Goal: Task Accomplishment & Management: Manage account settings

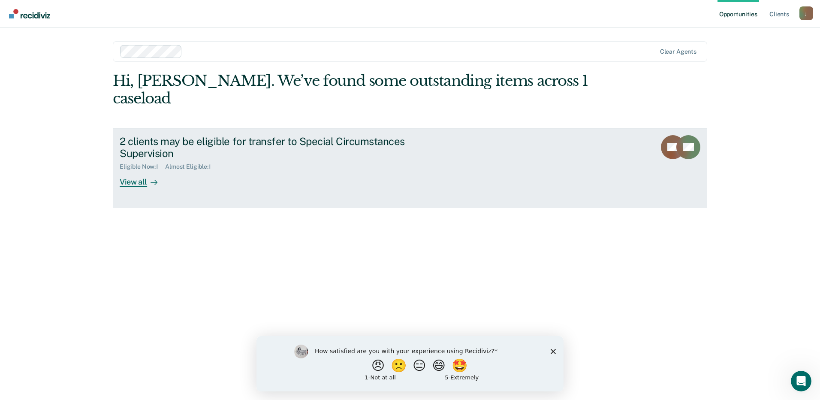
click at [140, 170] on div "View all" at bounding box center [144, 178] width 48 height 17
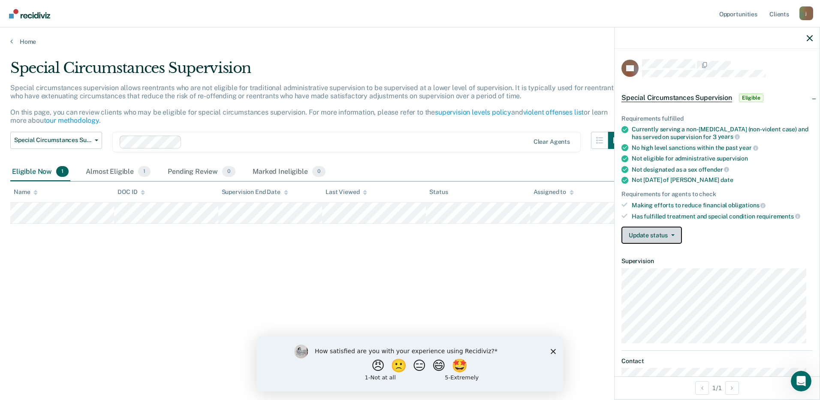
click at [650, 234] on button "Update status" at bounding box center [652, 234] width 60 height 17
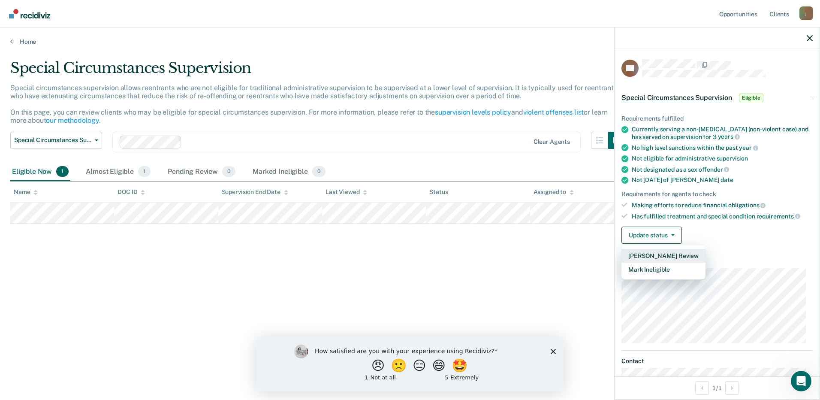
click at [658, 259] on button "[PERSON_NAME] Review" at bounding box center [664, 256] width 84 height 14
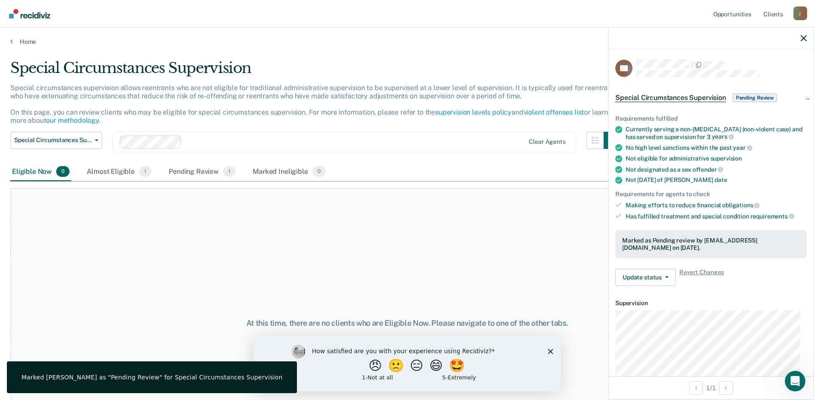
drag, startPoint x: 548, startPoint y: 352, endPoint x: 797, endPoint y: 679, distance: 411.7
click at [548, 352] on polygon "Close survey" at bounding box center [549, 350] width 5 height 5
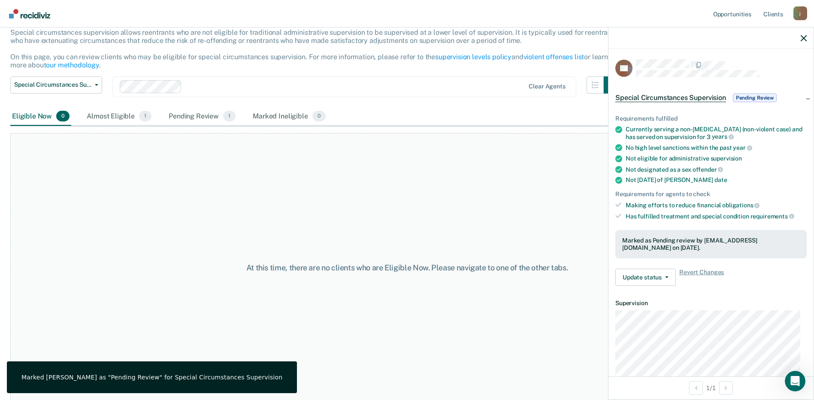
scroll to position [58, 0]
click at [656, 98] on span "Special Circumstances Supervision" at bounding box center [670, 98] width 111 height 9
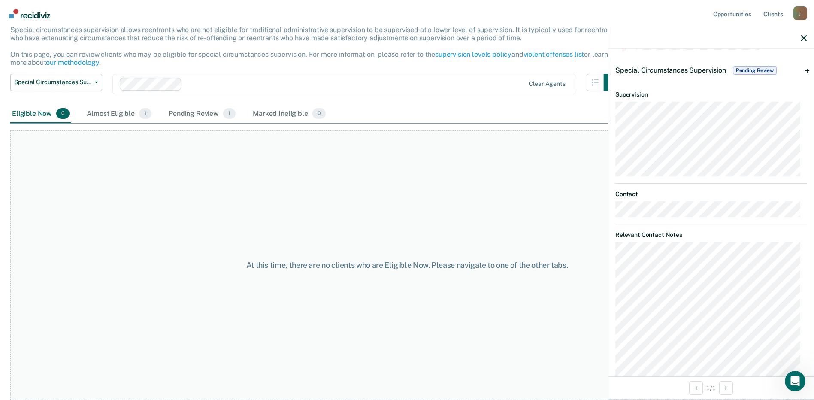
scroll to position [0, 0]
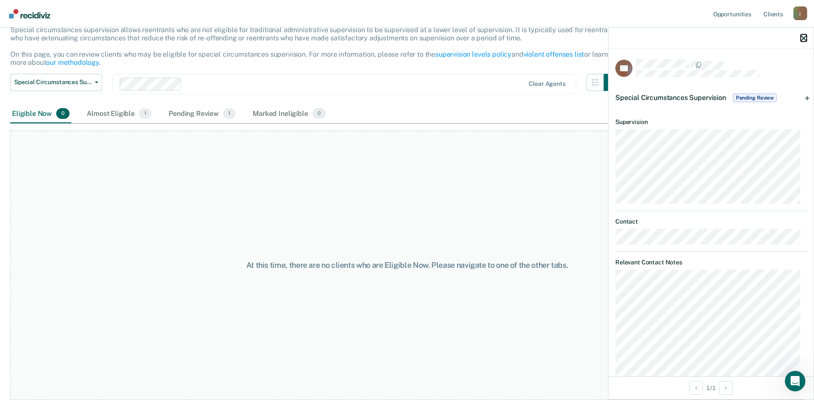
click at [803, 38] on icon "button" at bounding box center [803, 38] width 6 height 6
click at [118, 115] on div "Almost Eligible 1" at bounding box center [119, 114] width 68 height 19
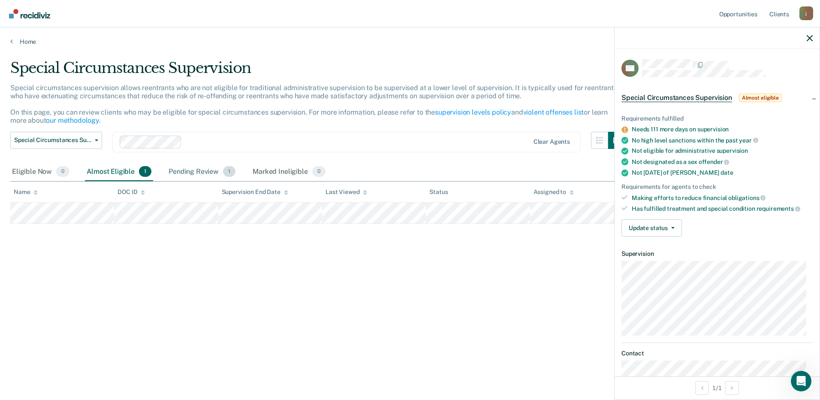
click at [202, 174] on div "Pending Review 1" at bounding box center [202, 172] width 70 height 19
